Goal: Information Seeking & Learning: Learn about a topic

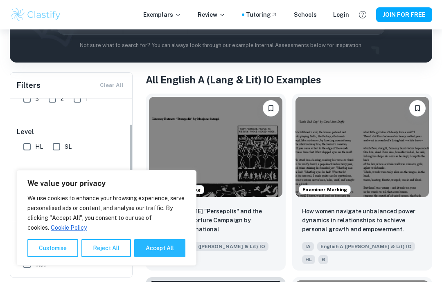
scroll to position [52, 0]
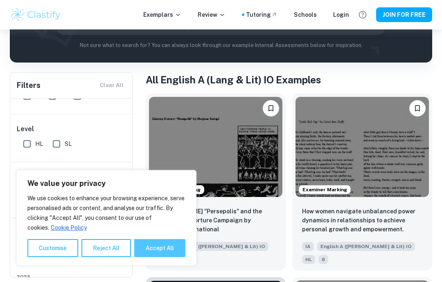
click at [154, 257] on button "Accept All" at bounding box center [159, 248] width 51 height 18
checkbox input "true"
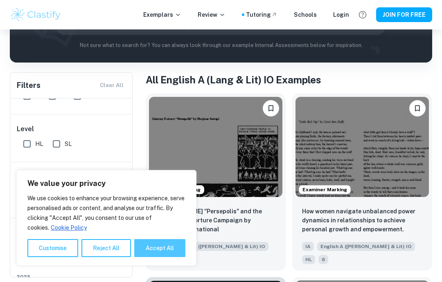
checkbox input "true"
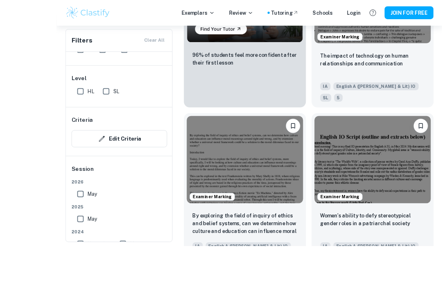
scroll to position [836, 0]
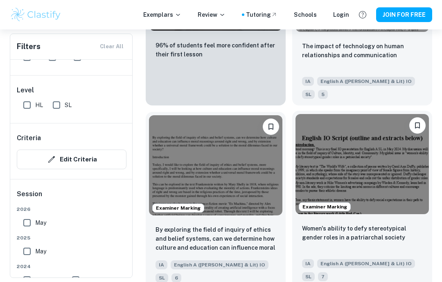
click at [345, 114] on img at bounding box center [361, 164] width 133 height 100
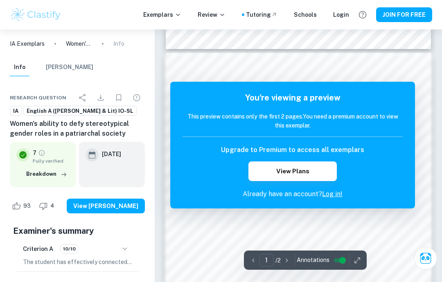
scroll to position [404, 0]
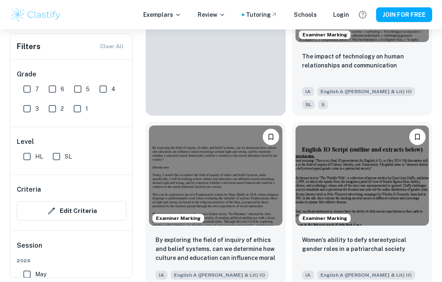
scroll to position [823, 0]
